Goal: Task Accomplishment & Management: Manage account settings

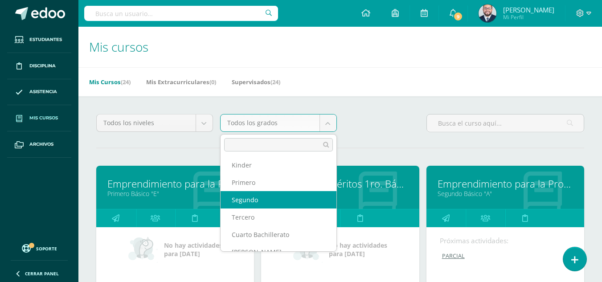
scroll to position [178, 0]
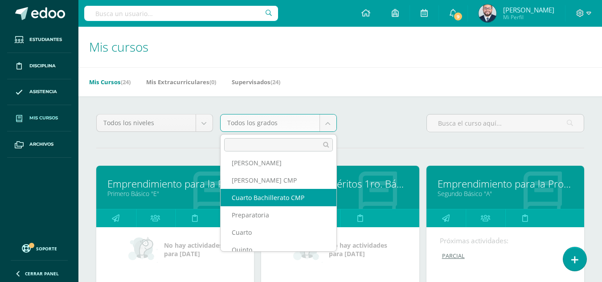
select select "13"
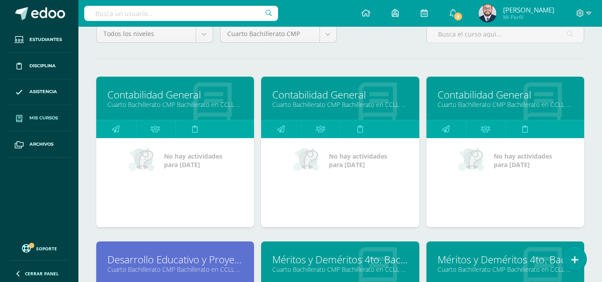
scroll to position [178, 0]
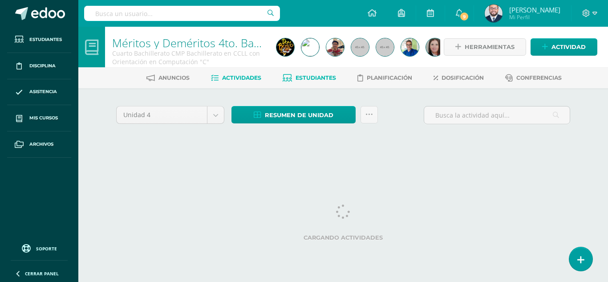
click at [297, 76] on span "Estudiantes" at bounding box center [316, 77] width 41 height 7
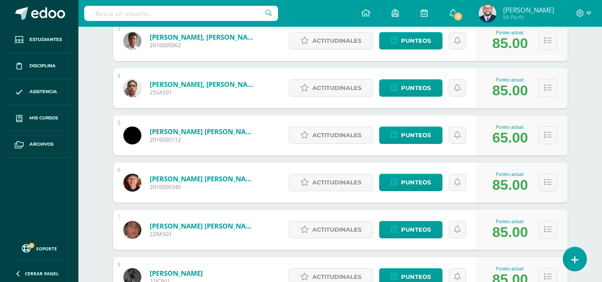
scroll to position [312, 0]
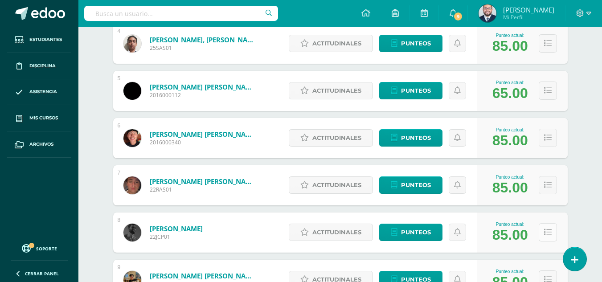
click at [544, 231] on icon at bounding box center [548, 233] width 8 height 8
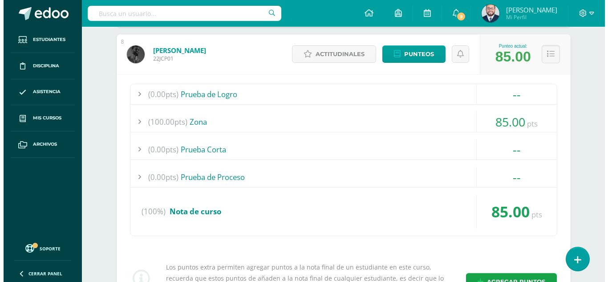
scroll to position [579, 0]
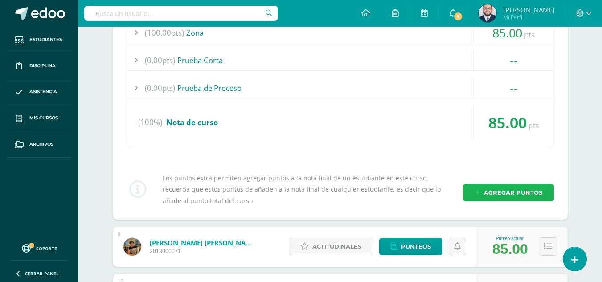
click at [478, 196] on icon at bounding box center [477, 193] width 6 height 8
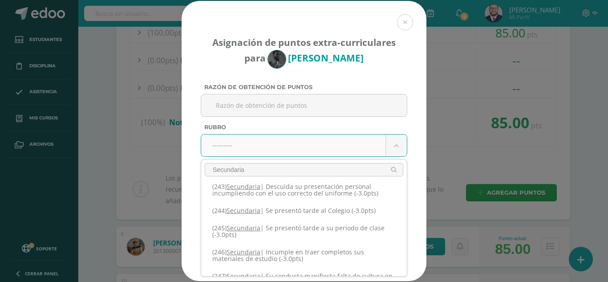
scroll to position [624, 0]
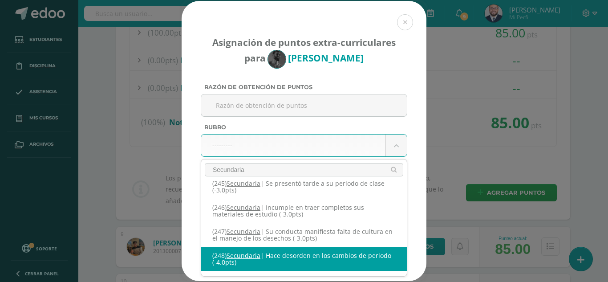
type input "Secundaria"
select select "280"
type input "-4"
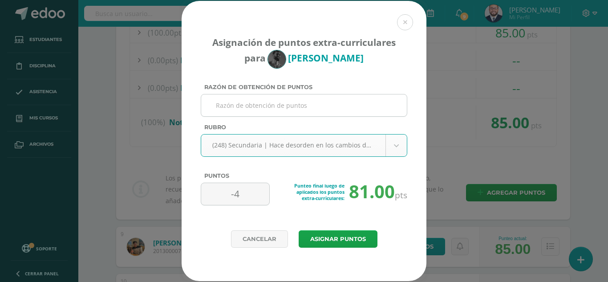
click at [247, 105] on input "Razón de obtención de puntos" at bounding box center [304, 105] width 199 height 22
type input "Tira jugo en clases. [DATE]."
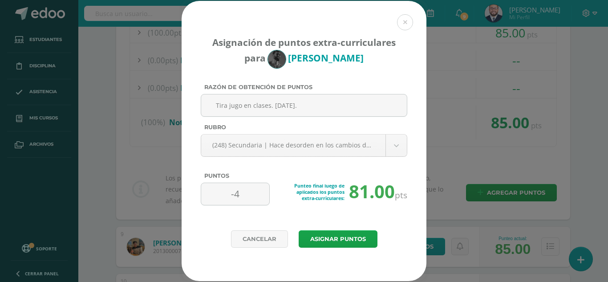
drag, startPoint x: 321, startPoint y: 106, endPoint x: 149, endPoint y: 93, distance: 172.1
click at [149, 93] on div "Asignación de puntos extra-curriculares para Josué Caballeros Razón de obtenció…" at bounding box center [304, 141] width 601 height 280
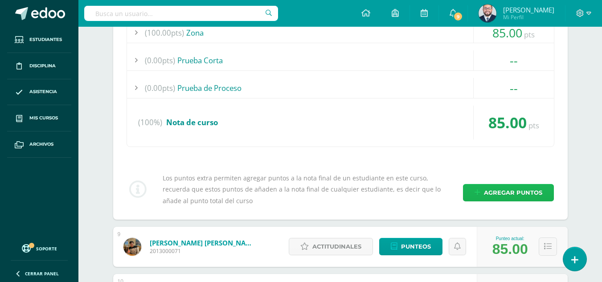
click at [499, 189] on span "Agregar puntos" at bounding box center [513, 192] width 58 height 16
select select "280"
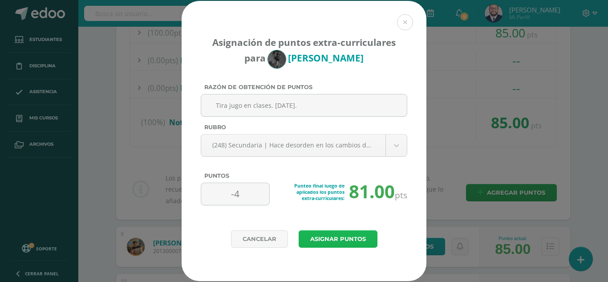
click at [341, 236] on button "Asignar puntos" at bounding box center [338, 238] width 79 height 17
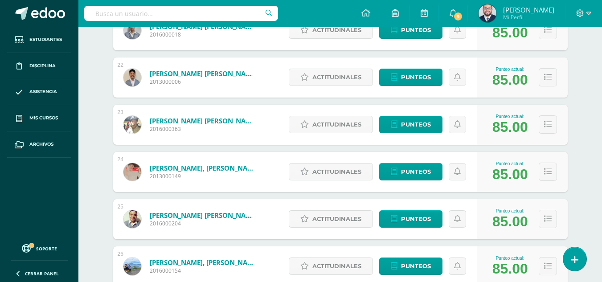
scroll to position [1172, 0]
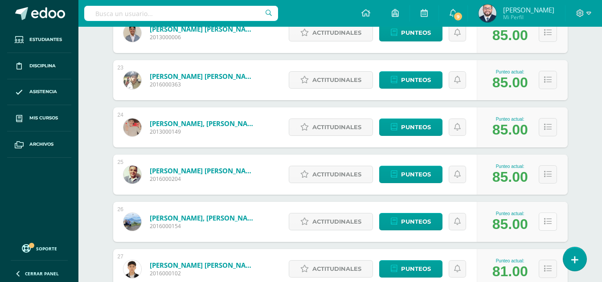
click at [545, 225] on icon at bounding box center [548, 222] width 8 height 8
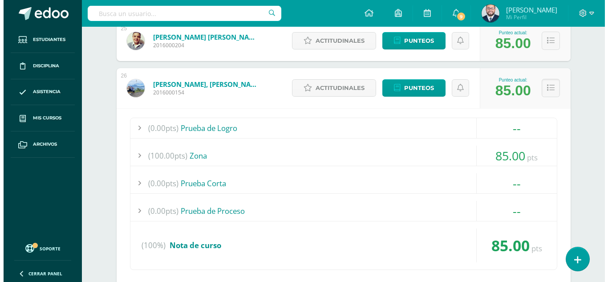
scroll to position [1395, 0]
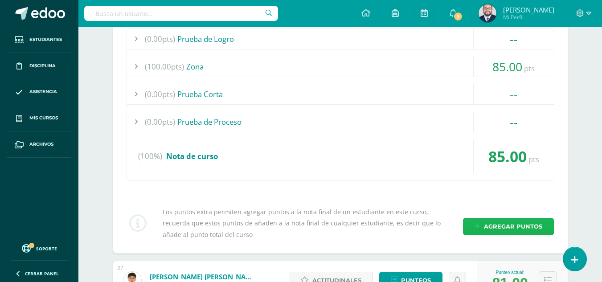
click at [488, 224] on span "Agregar puntos" at bounding box center [513, 226] width 58 height 16
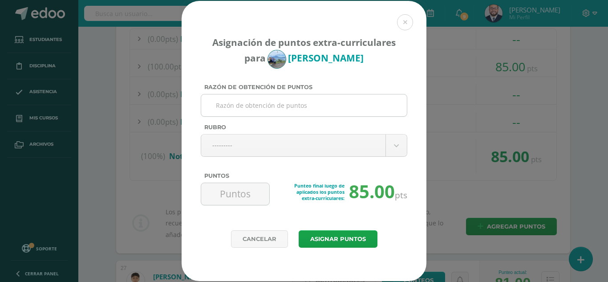
click at [241, 105] on input "Razón de obtención de puntos" at bounding box center [304, 105] width 199 height 22
paste input "Tira jugo en clases. [DATE]."
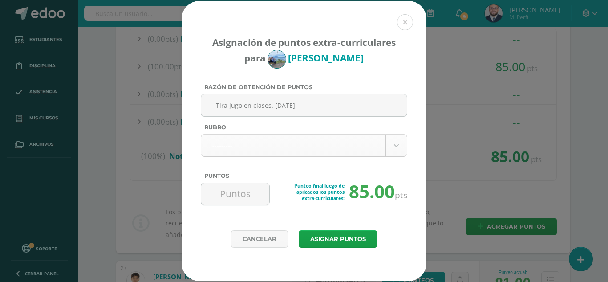
type input "Tira jugo en clases. [DATE]."
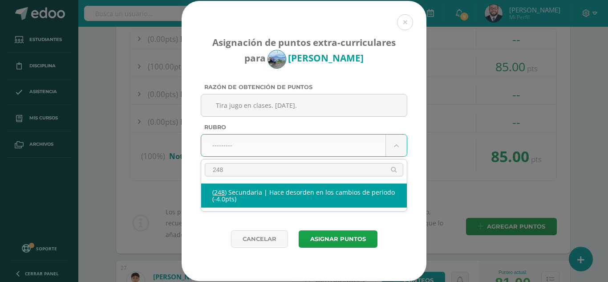
type input "248"
select select "280"
type input "-4"
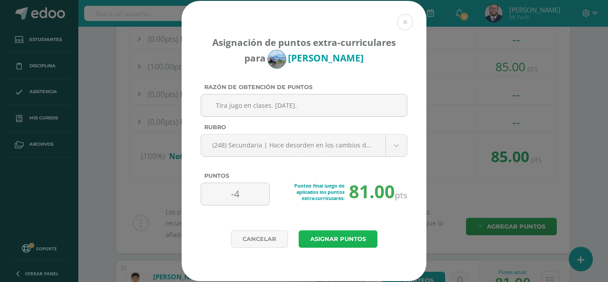
click at [339, 238] on button "Asignar puntos" at bounding box center [338, 238] width 79 height 17
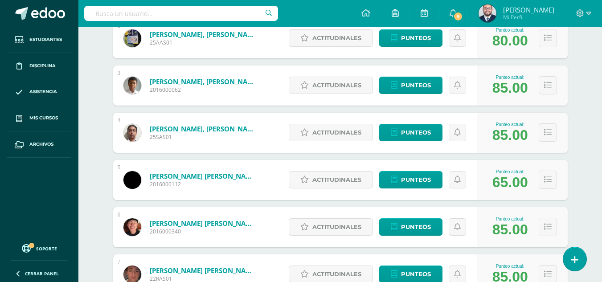
scroll to position [312, 0]
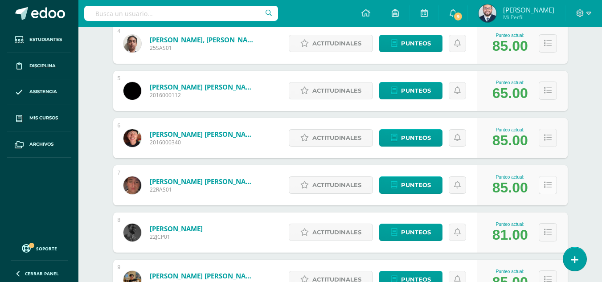
click at [540, 176] on button at bounding box center [548, 185] width 18 height 18
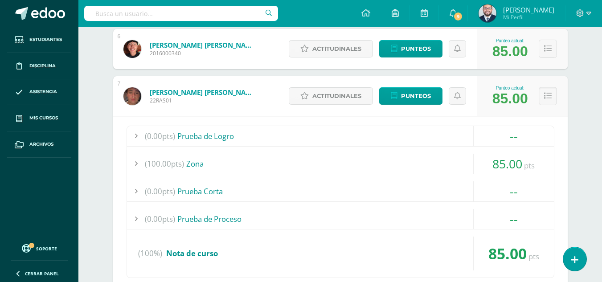
click at [554, 144] on div "(0.00pts) Prueba de Logro -- Sin actividades (100.00pts) Zona 85.00 pts (100.0p…" at bounding box center [341, 202] width 428 height 152
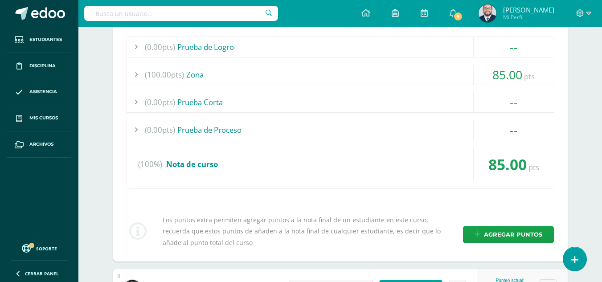
scroll to position [579, 0]
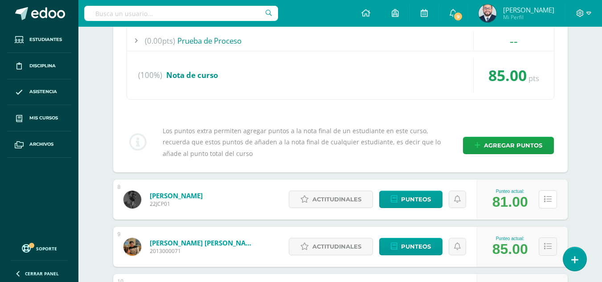
drag, startPoint x: 544, startPoint y: 204, endPoint x: 512, endPoint y: 196, distance: 33.0
click at [543, 204] on button at bounding box center [548, 199] width 18 height 18
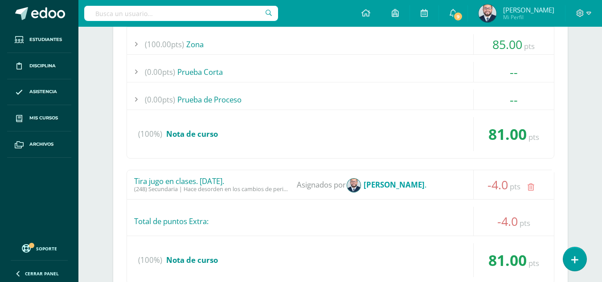
scroll to position [846, 0]
